Goal: Task Accomplishment & Management: Manage account settings

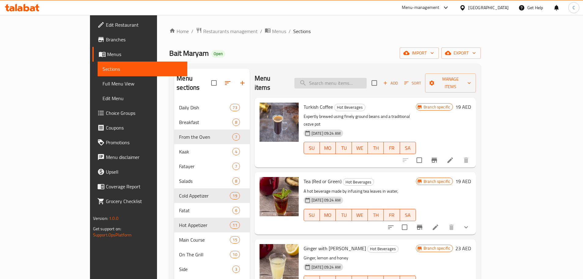
click at [367, 78] on input "search" at bounding box center [330, 83] width 72 height 11
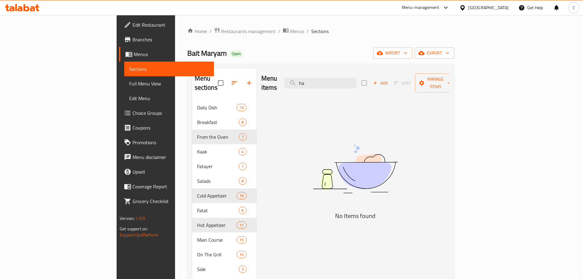
type input "h"
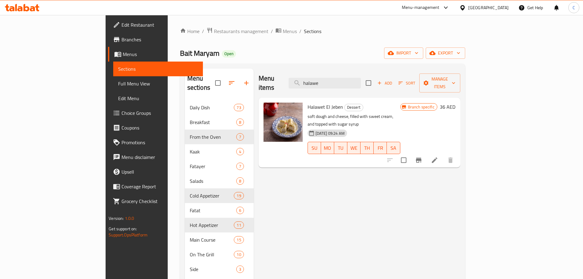
type input "halawe"
click at [437, 157] on icon at bounding box center [435, 160] width 6 height 6
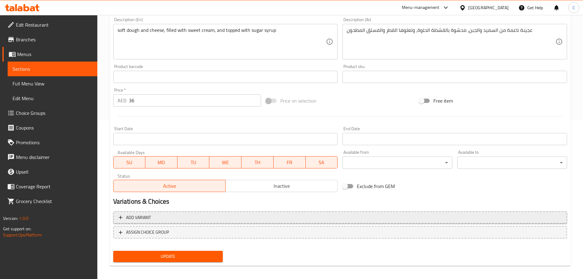
scroll to position [162, 0]
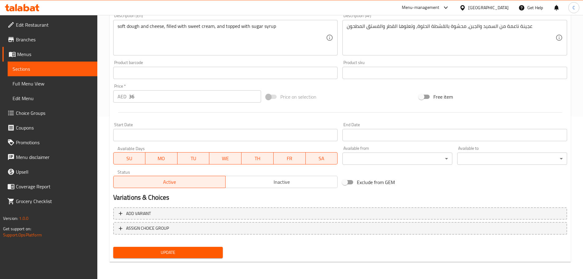
click at [292, 180] on span "Inactive" at bounding box center [281, 181] width 107 height 9
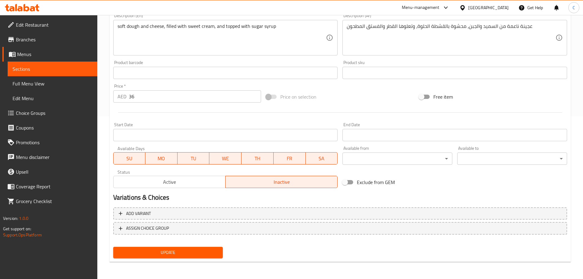
click at [200, 255] on span "Update" at bounding box center [168, 252] width 100 height 8
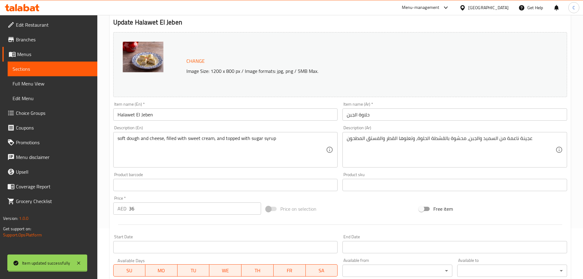
scroll to position [0, 0]
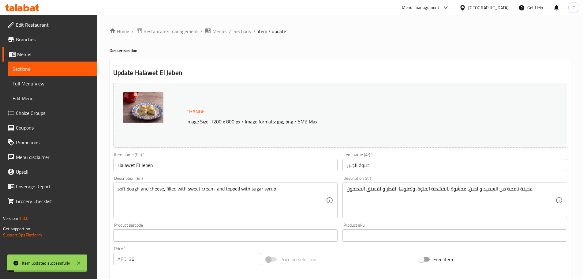
drag, startPoint x: 244, startPoint y: 31, endPoint x: 251, endPoint y: 39, distance: 11.3
click at [244, 31] on span "Sections" at bounding box center [241, 31] width 17 height 7
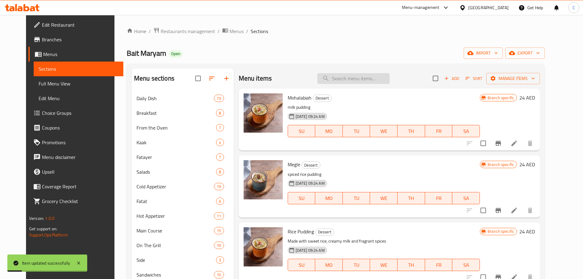
click at [347, 75] on input "search" at bounding box center [353, 78] width 72 height 11
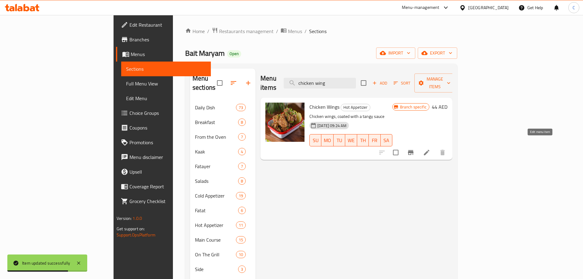
type input "chicken wing"
click at [430, 149] on icon at bounding box center [426, 152] width 7 height 7
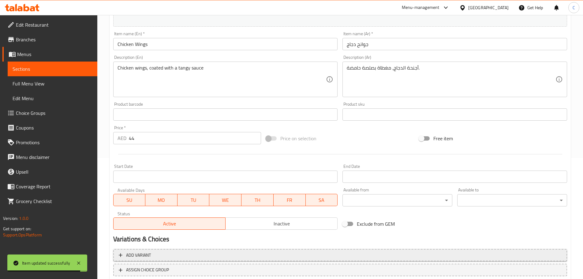
scroll to position [162, 0]
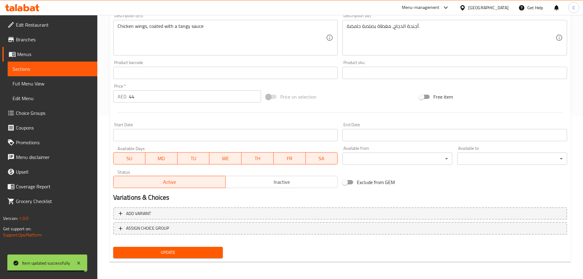
click at [267, 178] on span "Inactive" at bounding box center [281, 181] width 107 height 9
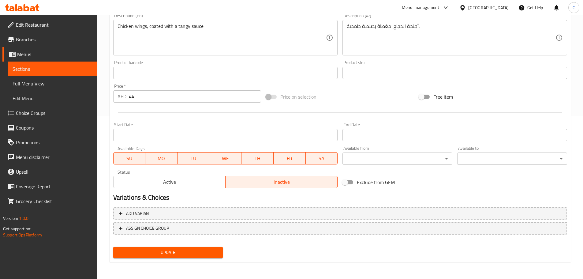
click at [178, 252] on span "Update" at bounding box center [168, 252] width 100 height 8
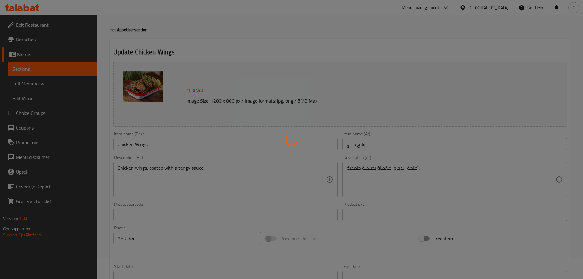
scroll to position [0, 0]
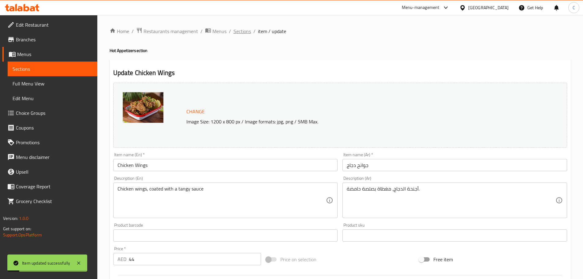
click at [235, 30] on span "Sections" at bounding box center [241, 31] width 17 height 7
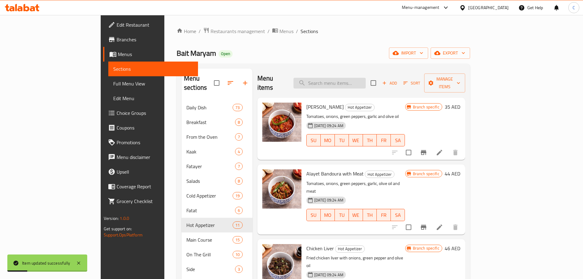
click at [358, 78] on input "search" at bounding box center [329, 83] width 72 height 11
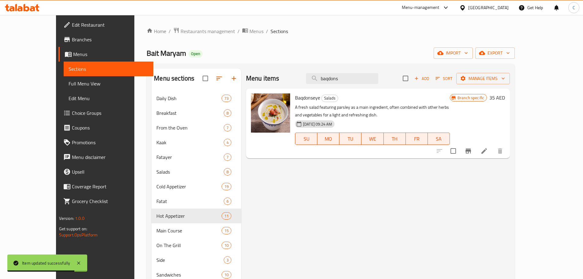
type input "baqdons"
click at [488, 155] on icon at bounding box center [483, 150] width 7 height 7
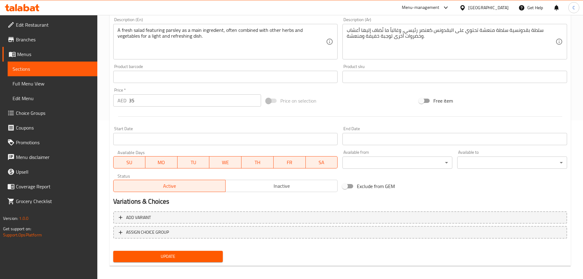
scroll to position [162, 0]
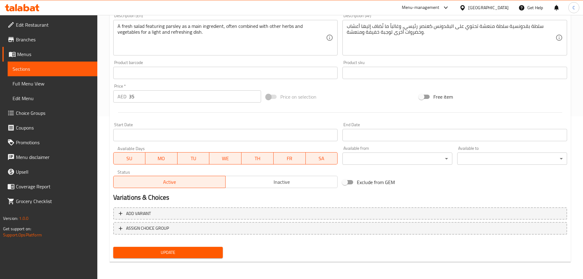
click at [267, 187] on button "Inactive" at bounding box center [281, 182] width 112 height 12
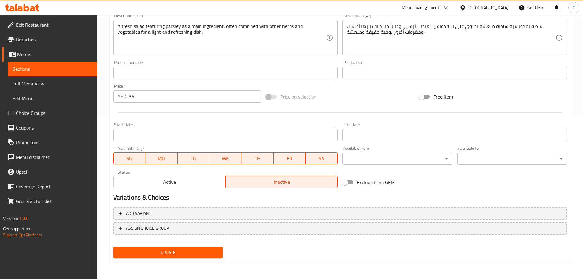
click at [208, 248] on button "Update" at bounding box center [168, 252] width 110 height 11
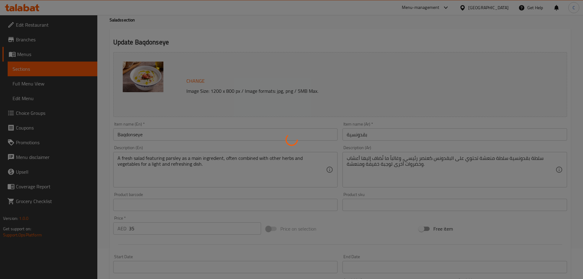
scroll to position [0, 0]
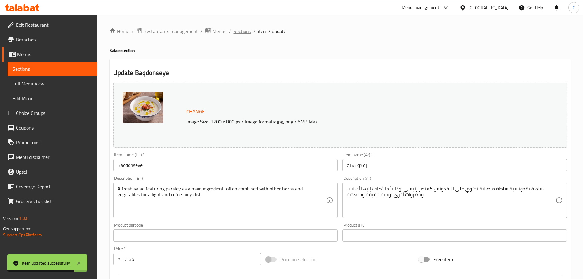
click at [240, 33] on span "Sections" at bounding box center [241, 31] width 17 height 7
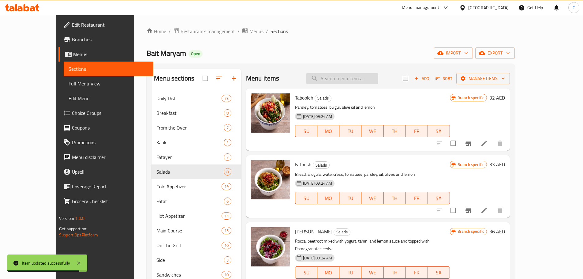
click at [346, 81] on input "search" at bounding box center [342, 78] width 72 height 11
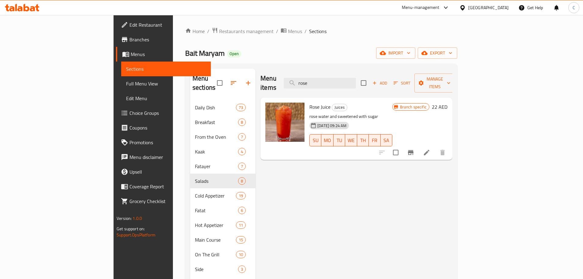
type input "rose"
click at [435, 147] on li at bounding box center [426, 152] width 17 height 11
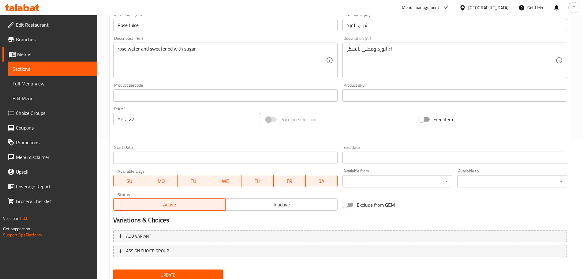
scroll to position [162, 0]
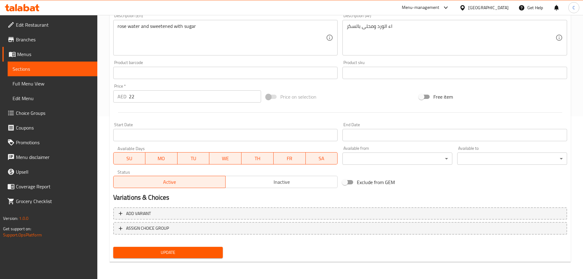
click at [249, 174] on div "Active Inactive" at bounding box center [225, 178] width 225 height 18
click at [253, 181] on span "Inactive" at bounding box center [281, 181] width 107 height 9
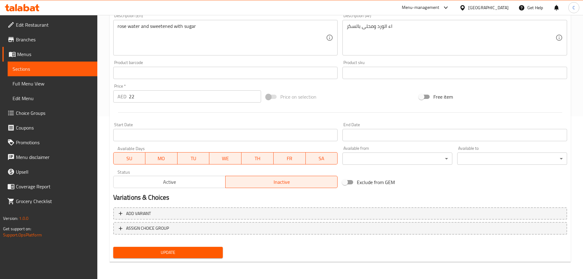
click at [204, 247] on button "Update" at bounding box center [168, 252] width 110 height 11
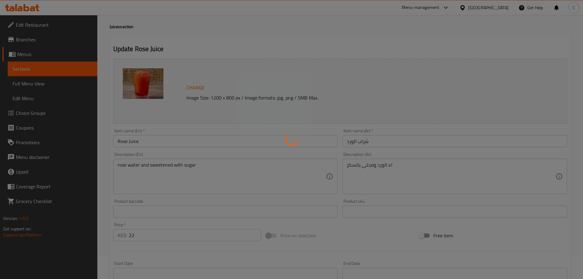
scroll to position [0, 0]
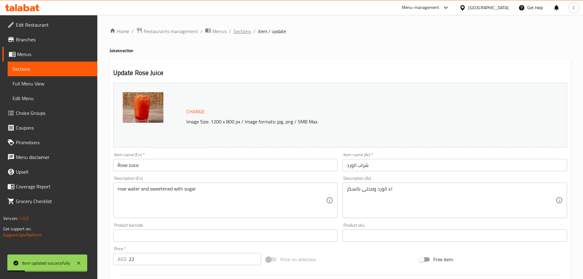
click at [241, 34] on span "Sections" at bounding box center [241, 31] width 17 height 7
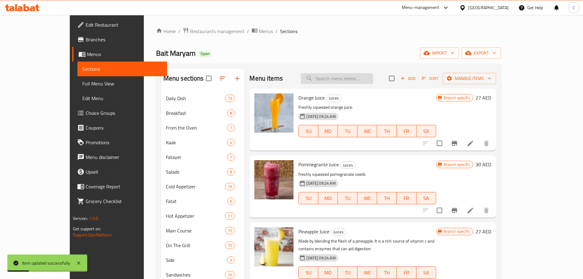
click at [344, 75] on input "search" at bounding box center [337, 78] width 72 height 11
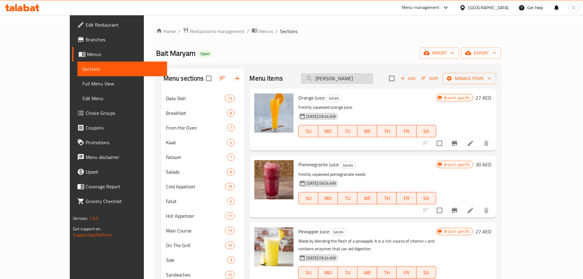
click at [366, 80] on input "[PERSON_NAME]" at bounding box center [337, 78] width 72 height 11
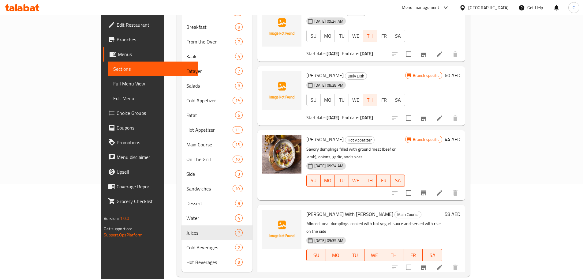
scroll to position [96, 0]
type input "[PERSON_NAME]"
click at [443, 188] on icon at bounding box center [439, 191] width 7 height 7
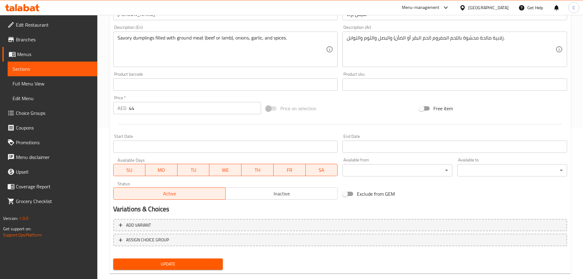
scroll to position [162, 0]
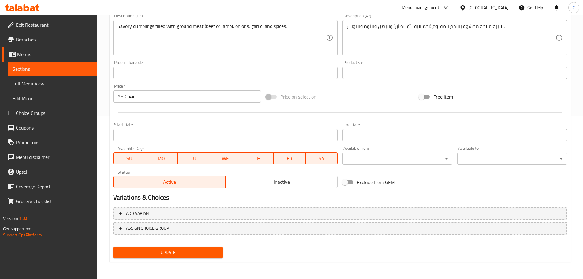
click at [244, 184] on span "Inactive" at bounding box center [281, 181] width 107 height 9
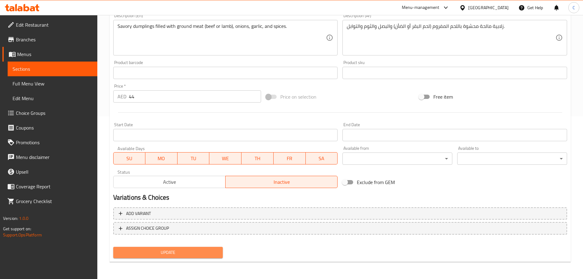
click at [200, 255] on span "Update" at bounding box center [168, 252] width 100 height 8
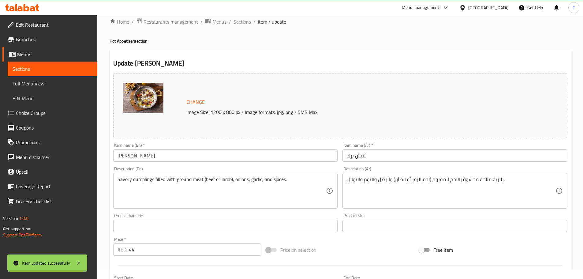
scroll to position [0, 0]
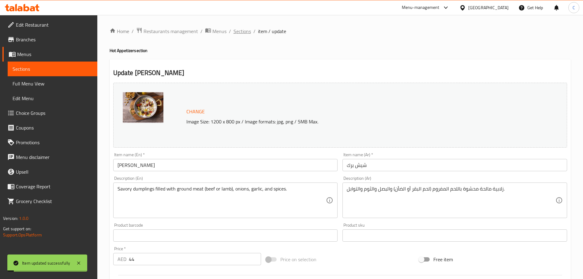
click at [235, 32] on span "Sections" at bounding box center [241, 31] width 17 height 7
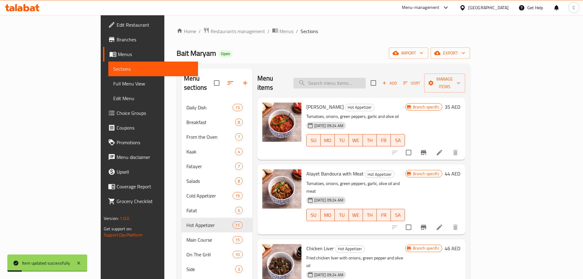
click at [356, 80] on input "search" at bounding box center [329, 83] width 72 height 11
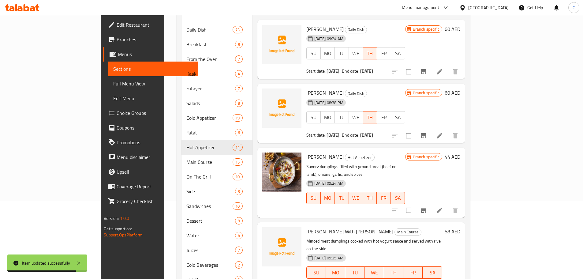
scroll to position [96, 0]
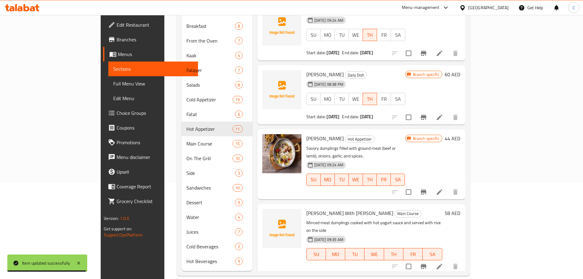
type input "[PERSON_NAME]"
click at [443, 263] on icon at bounding box center [439, 266] width 7 height 7
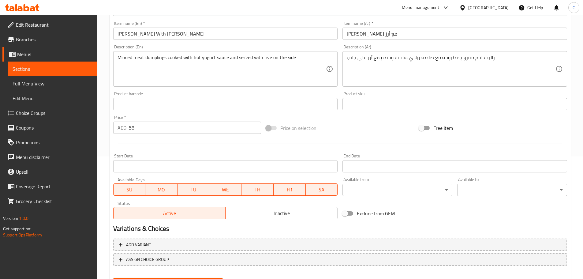
click at [229, 214] on span "Inactive" at bounding box center [281, 213] width 107 height 9
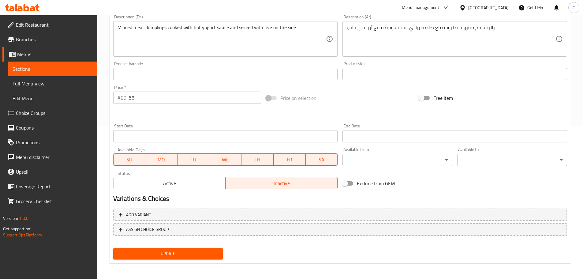
scroll to position [154, 0]
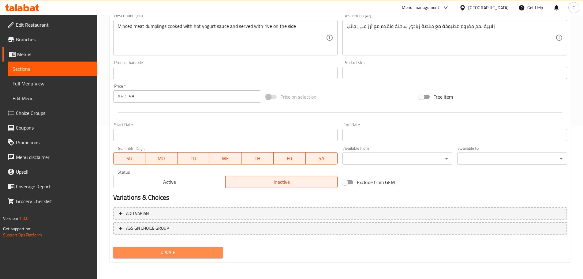
click at [187, 251] on span "Update" at bounding box center [168, 252] width 100 height 8
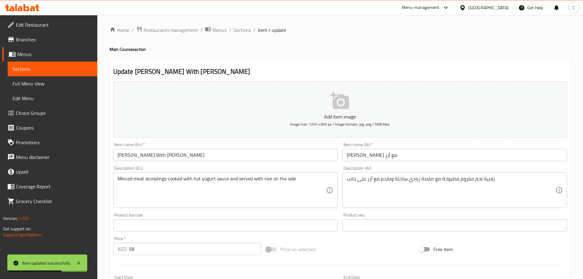
scroll to position [0, 0]
click at [244, 33] on span "Sections" at bounding box center [241, 31] width 17 height 7
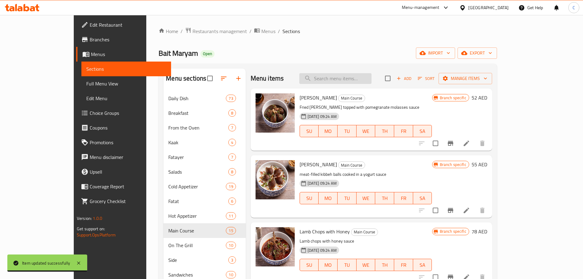
click at [349, 74] on input "search" at bounding box center [335, 78] width 72 height 11
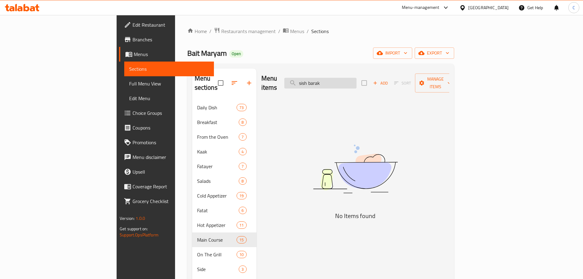
click at [343, 78] on input "sish barak" at bounding box center [320, 83] width 72 height 11
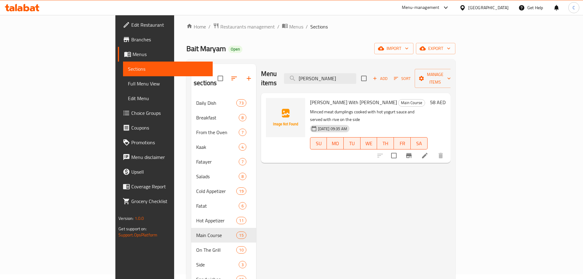
scroll to position [4, 0]
type input "[PERSON_NAME]"
click at [428, 152] on icon at bounding box center [424, 155] width 7 height 7
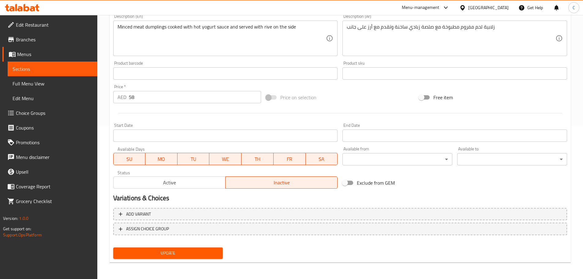
scroll to position [154, 0]
click at [198, 256] on span "Update" at bounding box center [168, 252] width 100 height 8
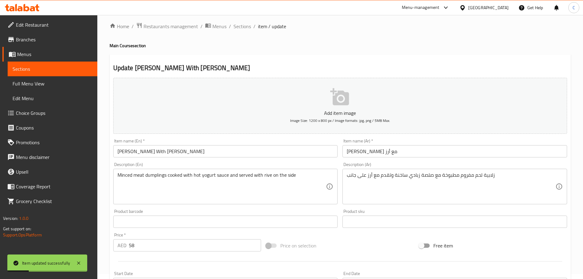
scroll to position [0, 0]
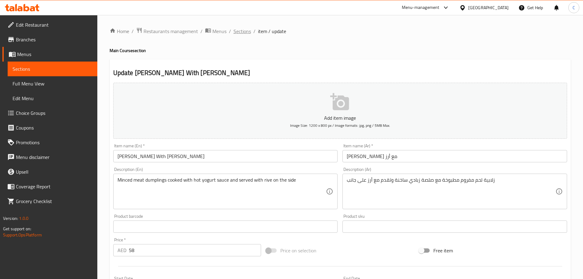
click at [237, 32] on span "Sections" at bounding box center [241, 31] width 17 height 7
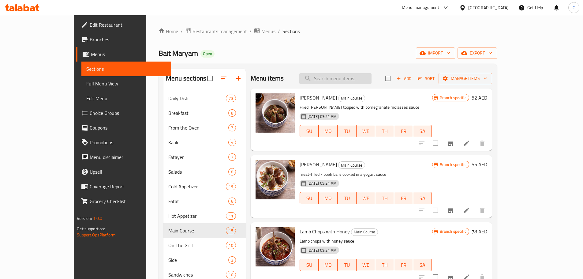
click at [342, 76] on input "search" at bounding box center [335, 78] width 72 height 11
click at [391, 47] on div "Home / Restaurants management / Menus / Sections Bait Maryam Open import export…" at bounding box center [327, 194] width 338 height 335
click at [369, 79] on input "search" at bounding box center [335, 78] width 72 height 11
click at [376, 55] on div "Bait Maryam Open import export" at bounding box center [327, 52] width 338 height 11
click at [371, 76] on input "search" at bounding box center [335, 78] width 72 height 11
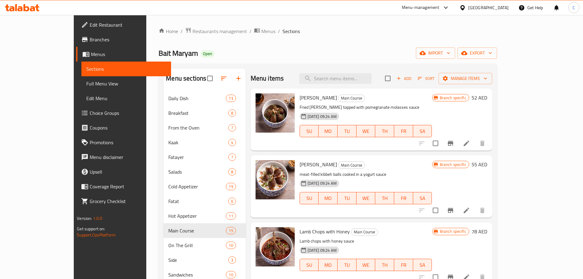
click at [385, 63] on div "Home / Restaurants management / Menus / Sections Bait Maryam Open import export…" at bounding box center [327, 194] width 338 height 335
click at [371, 77] on input "search" at bounding box center [335, 78] width 72 height 11
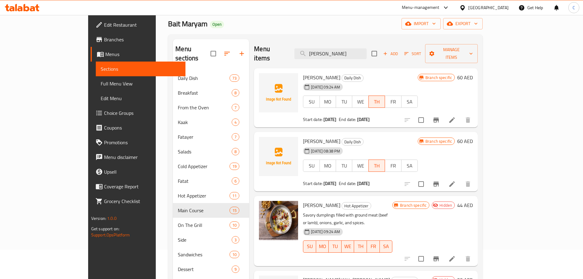
scroll to position [31, 0]
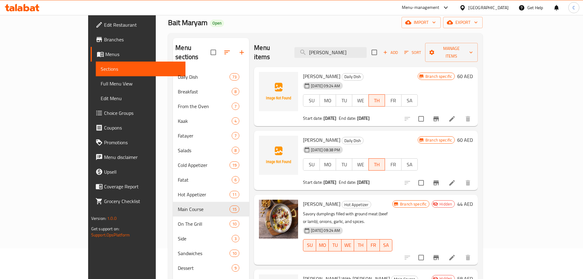
type input "[PERSON_NAME]"
click at [91, 32] on link "Edit Restaurant" at bounding box center [138, 24] width 95 height 15
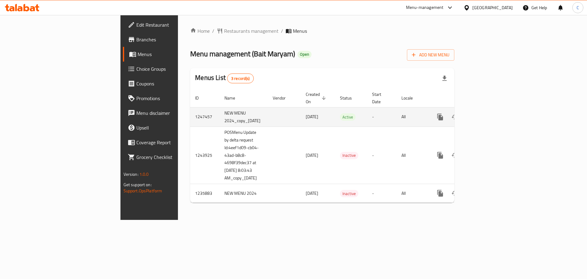
click at [492, 111] on link "enhanced table" at bounding box center [484, 117] width 15 height 15
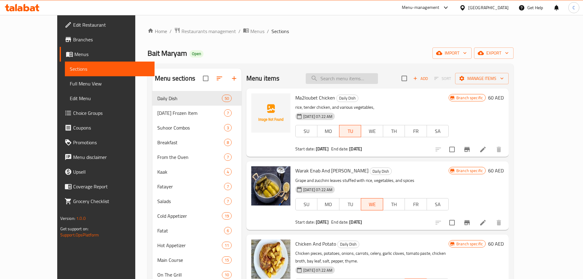
click at [369, 76] on input "search" at bounding box center [342, 78] width 72 height 11
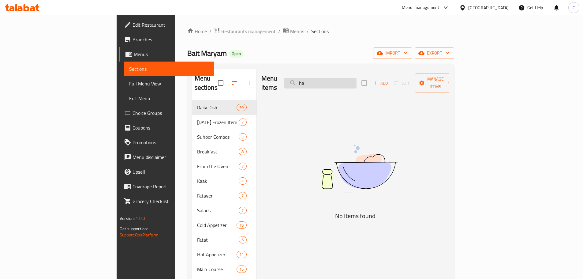
type input "h"
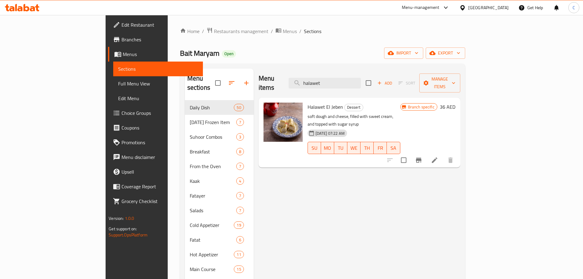
type input "halawet"
click at [443, 155] on li at bounding box center [434, 160] width 17 height 11
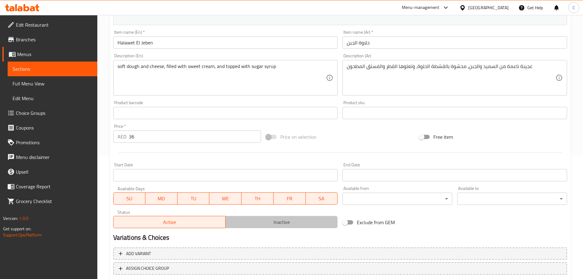
click at [298, 218] on span "Inactive" at bounding box center [281, 222] width 107 height 9
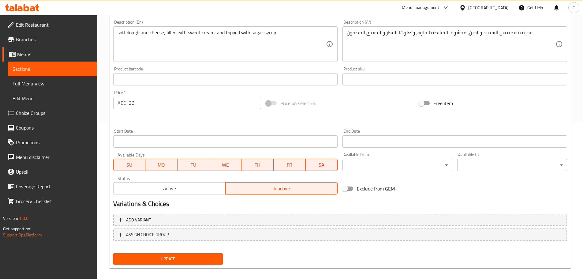
scroll to position [162, 0]
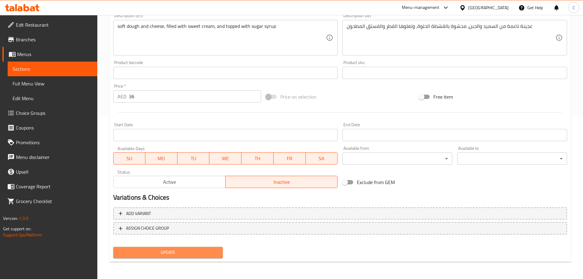
click at [202, 255] on span "Update" at bounding box center [168, 252] width 100 height 8
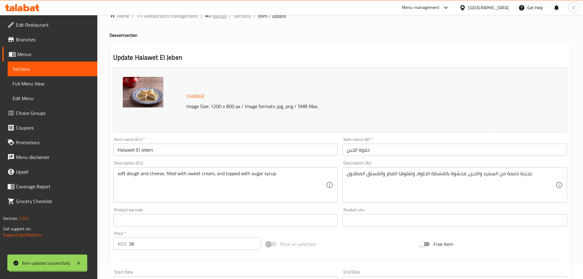
scroll to position [0, 0]
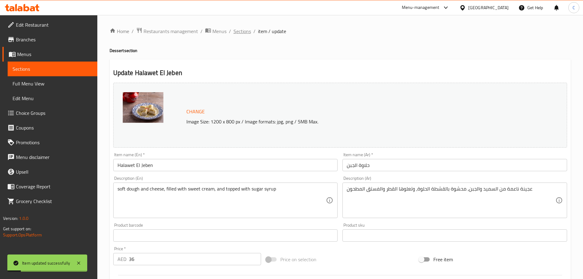
click at [238, 32] on span "Sections" at bounding box center [241, 31] width 17 height 7
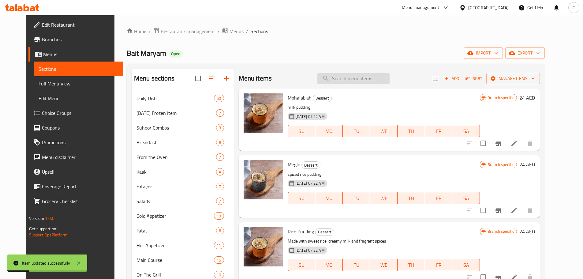
click at [366, 76] on input "search" at bounding box center [353, 78] width 72 height 11
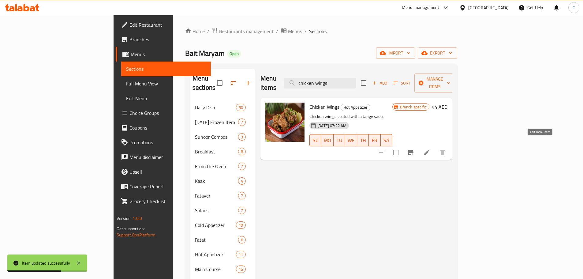
type input "chicken wings"
click at [429, 150] on icon at bounding box center [427, 153] width 6 height 6
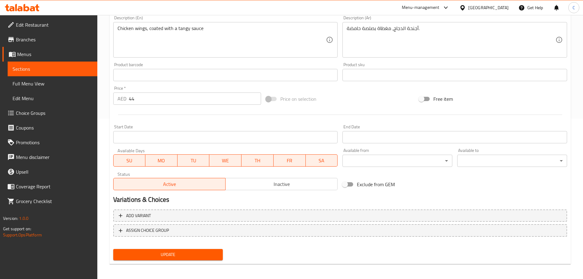
scroll to position [162, 0]
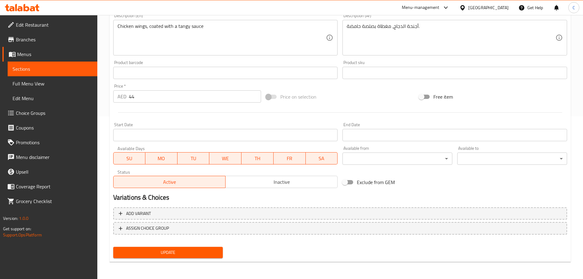
click at [240, 184] on span "Inactive" at bounding box center [281, 181] width 107 height 9
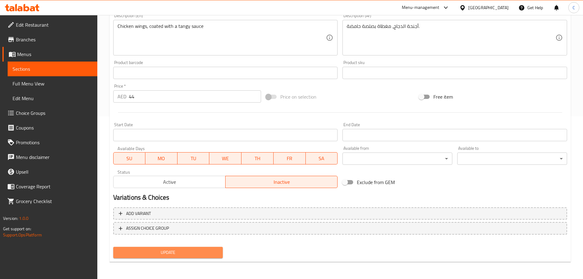
click at [197, 253] on span "Update" at bounding box center [168, 252] width 100 height 8
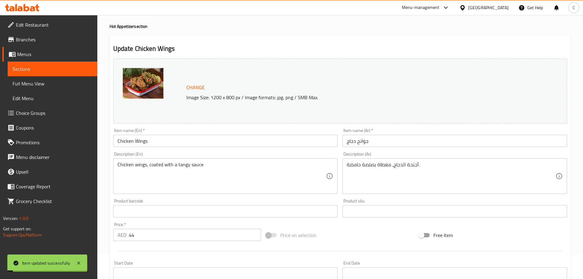
scroll to position [0, 0]
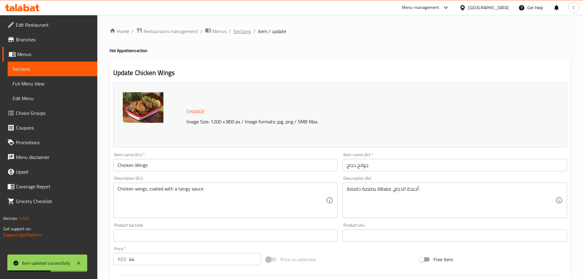
click at [236, 31] on span "Sections" at bounding box center [241, 31] width 17 height 7
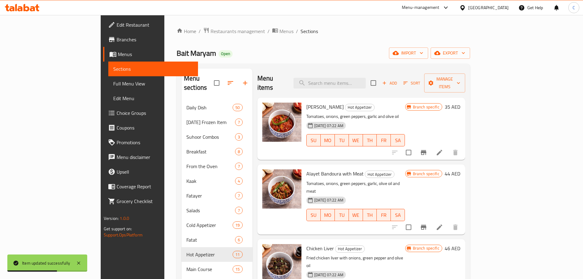
click at [359, 85] on div "Menu items Add Sort Manage items" at bounding box center [361, 83] width 208 height 29
click at [359, 80] on input "search" at bounding box center [329, 83] width 72 height 11
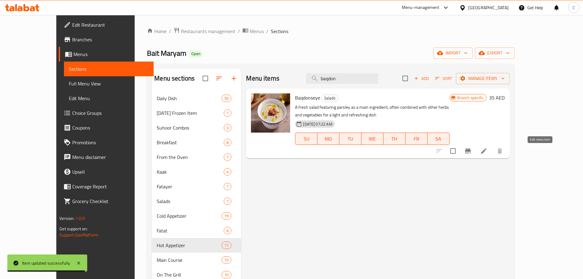
type input "baqdon"
click at [487, 152] on icon at bounding box center [483, 150] width 7 height 7
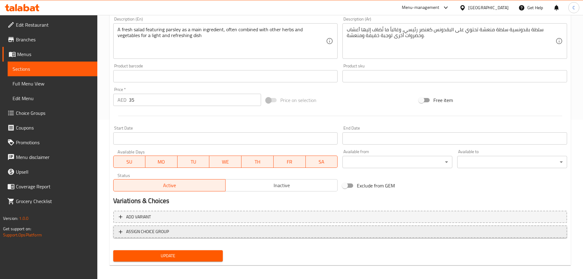
scroll to position [162, 0]
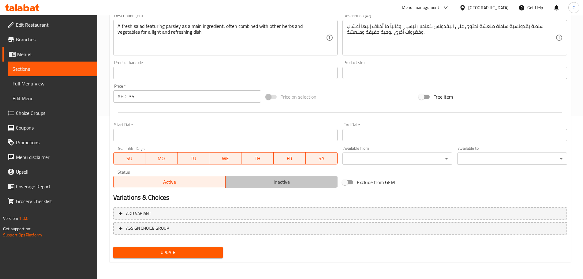
click at [269, 179] on span "Inactive" at bounding box center [281, 181] width 107 height 9
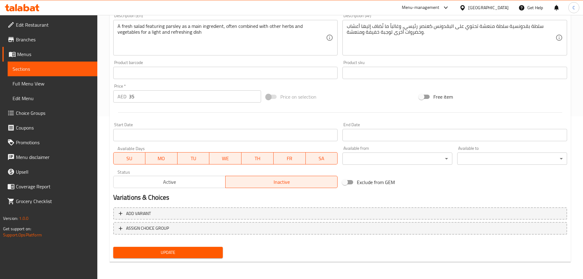
click at [203, 252] on span "Update" at bounding box center [168, 252] width 100 height 8
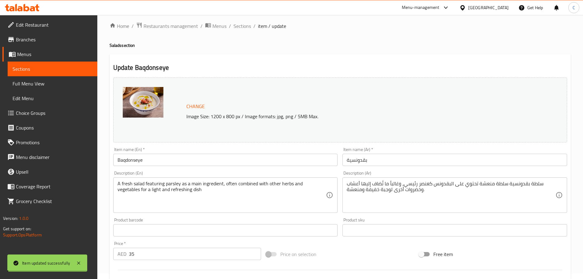
scroll to position [0, 0]
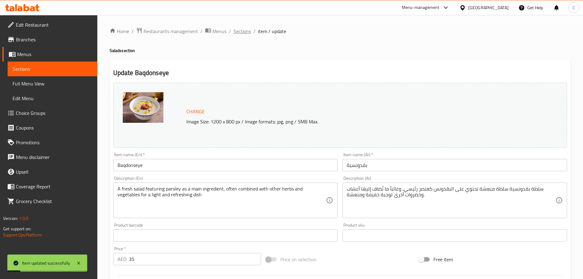
click at [238, 34] on span "Sections" at bounding box center [241, 31] width 17 height 7
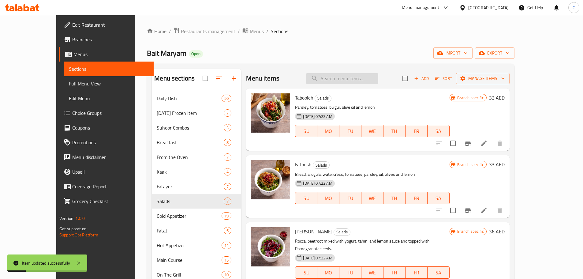
click at [358, 76] on input "search" at bounding box center [342, 78] width 72 height 11
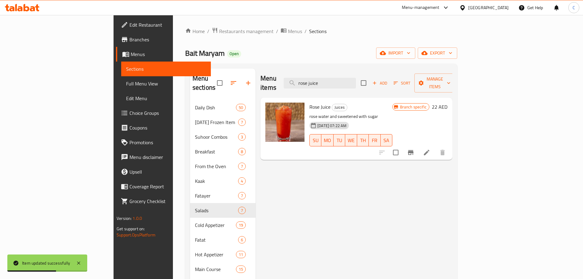
type input "rose juice"
click at [435, 147] on li at bounding box center [426, 152] width 17 height 11
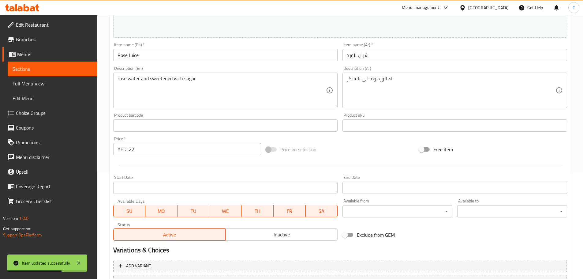
scroll to position [162, 0]
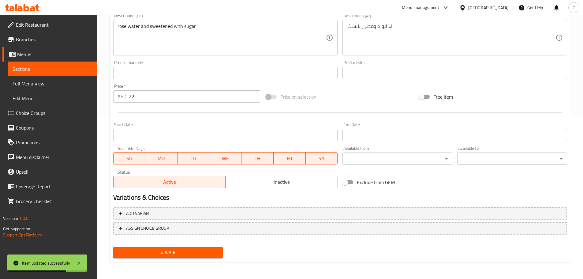
click at [252, 180] on span "Inactive" at bounding box center [281, 181] width 107 height 9
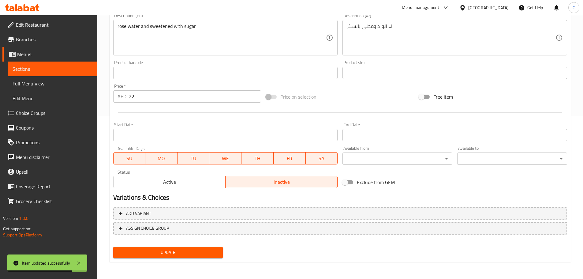
click at [158, 254] on span "Update" at bounding box center [168, 252] width 100 height 8
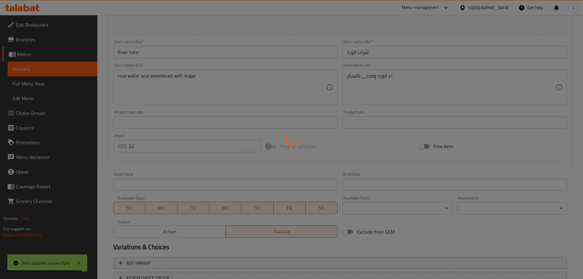
scroll to position [0, 0]
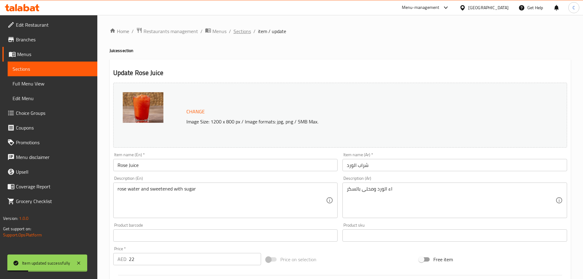
click at [239, 33] on span "Sections" at bounding box center [241, 31] width 17 height 7
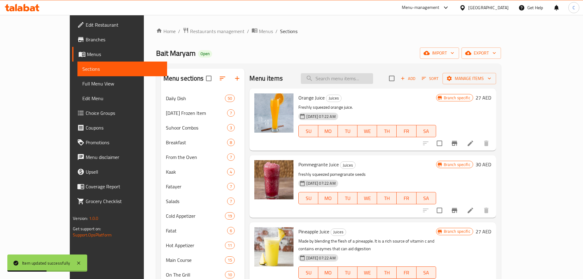
click at [373, 82] on input "search" at bounding box center [337, 78] width 72 height 11
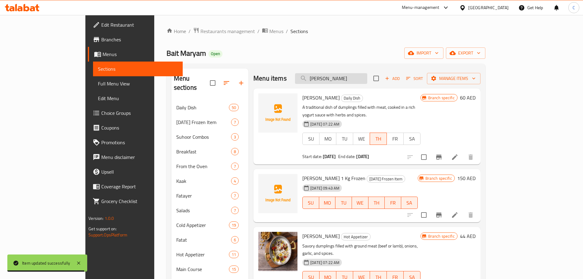
type input "[PERSON_NAME]"
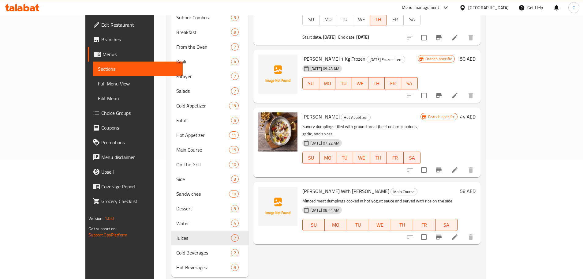
scroll to position [125, 0]
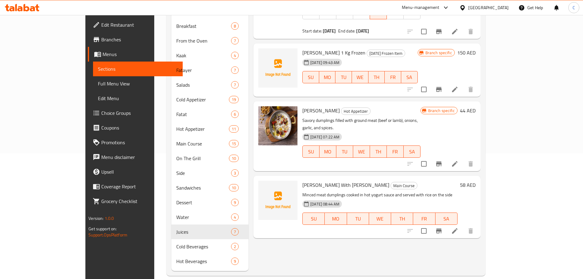
click at [463, 225] on li at bounding box center [454, 230] width 17 height 11
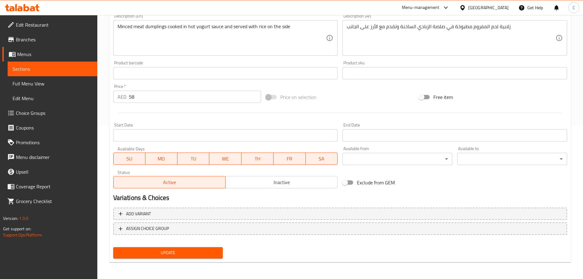
scroll to position [154, 0]
click at [269, 176] on button "Inactive" at bounding box center [281, 182] width 112 height 12
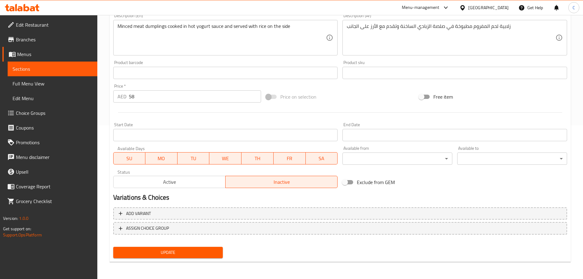
click at [177, 250] on span "Update" at bounding box center [168, 252] width 100 height 8
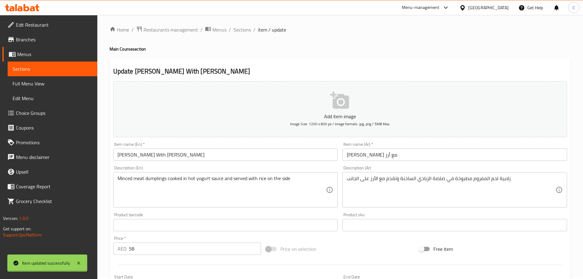
scroll to position [0, 0]
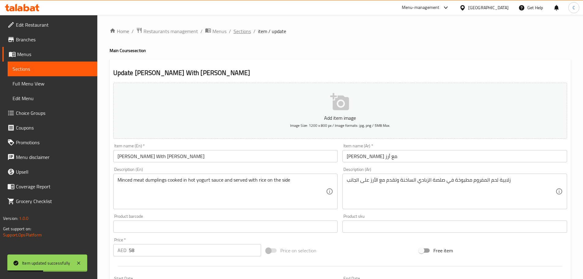
click at [242, 33] on span "Sections" at bounding box center [241, 31] width 17 height 7
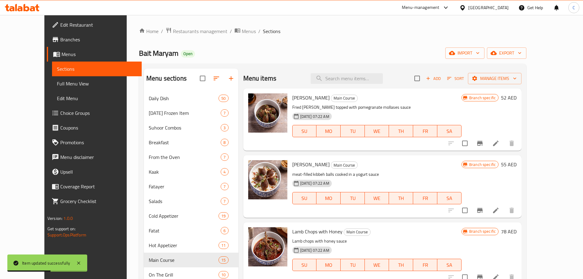
click at [371, 84] on div "Menu items Add Sort Manage items" at bounding box center [382, 79] width 278 height 20
click at [372, 80] on input "search" at bounding box center [347, 78] width 72 height 11
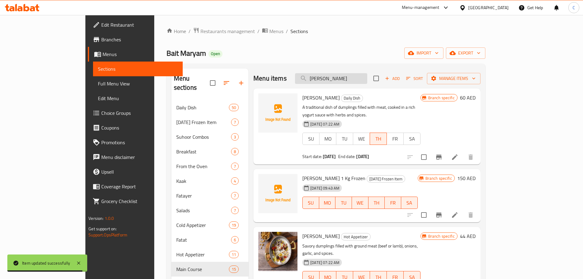
type input "[PERSON_NAME]"
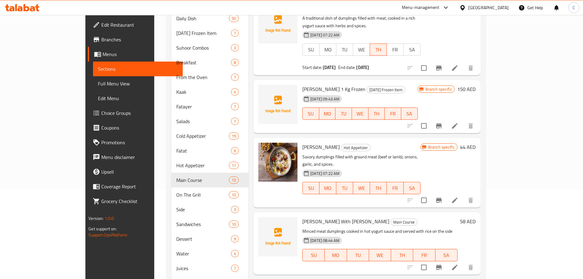
scroll to position [125, 0]
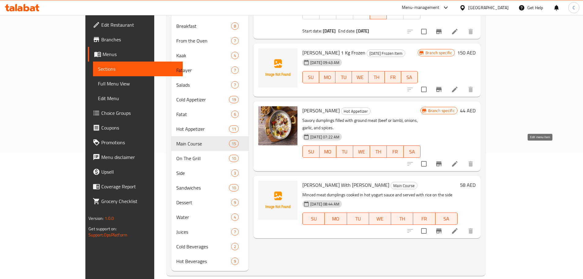
click at [458, 160] on icon at bounding box center [454, 163] width 7 height 7
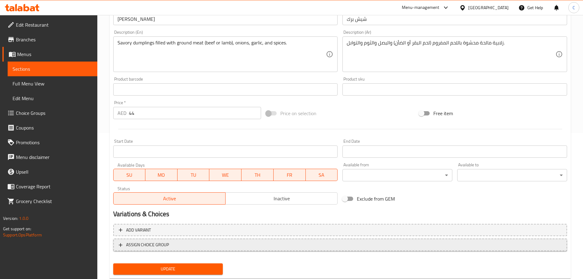
scroll to position [153, 0]
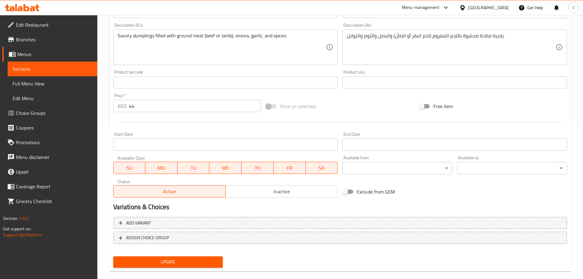
drag, startPoint x: 274, startPoint y: 195, endPoint x: 265, endPoint y: 207, distance: 15.1
click at [274, 195] on span "Inactive" at bounding box center [281, 191] width 107 height 9
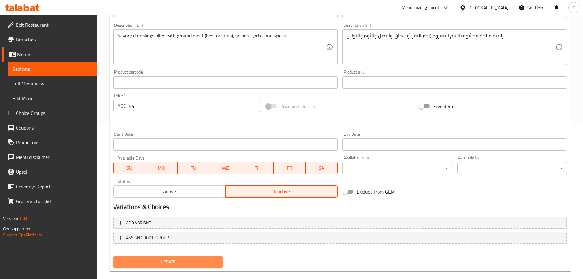
click at [190, 263] on span "Update" at bounding box center [168, 262] width 100 height 8
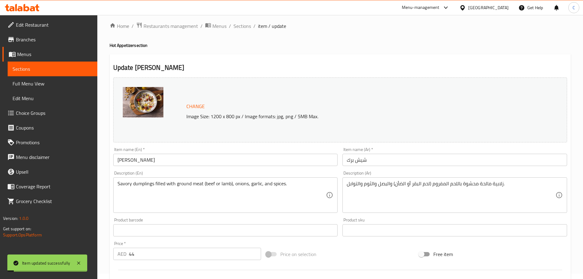
scroll to position [0, 0]
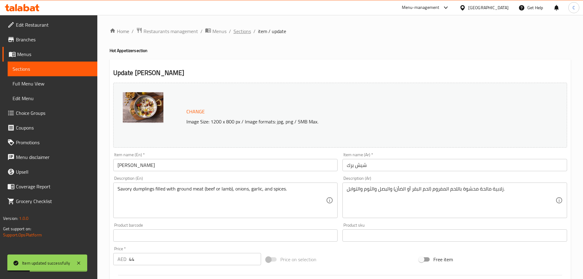
click at [243, 30] on span "Sections" at bounding box center [241, 31] width 17 height 7
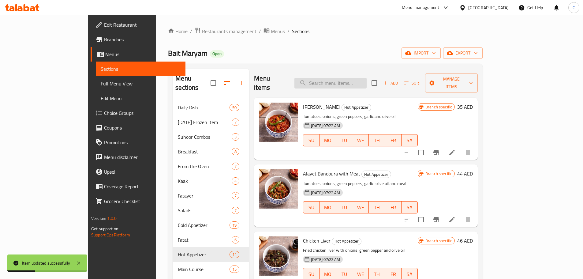
click at [339, 82] on input "search" at bounding box center [330, 83] width 72 height 11
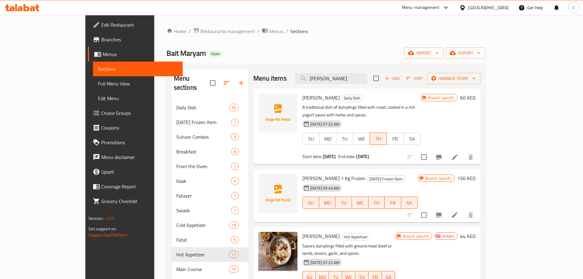
type input "[PERSON_NAME]"
